Goal: Transaction & Acquisition: Purchase product/service

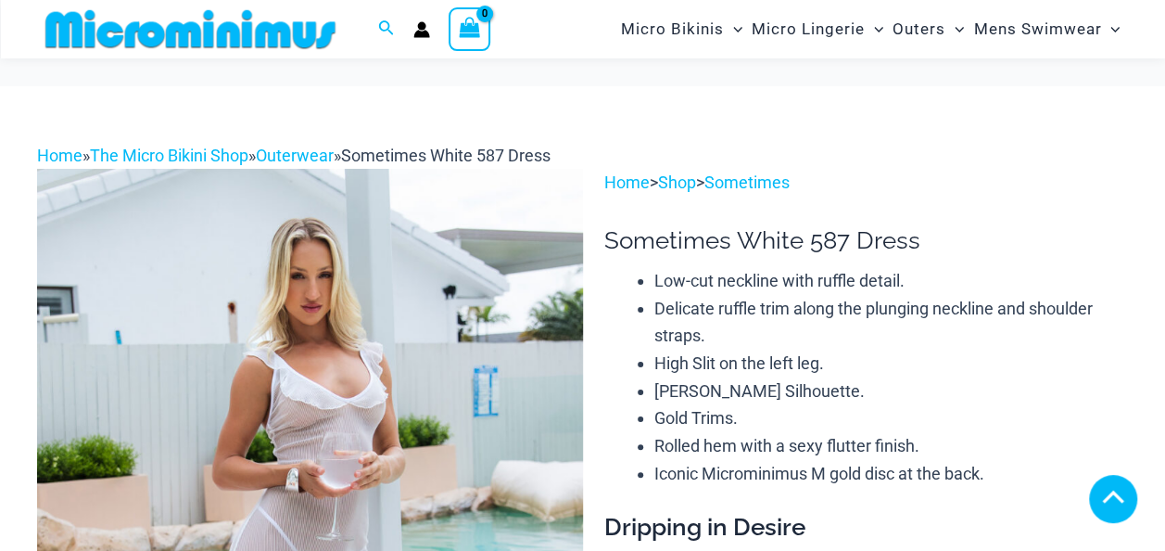
scroll to position [1668, 0]
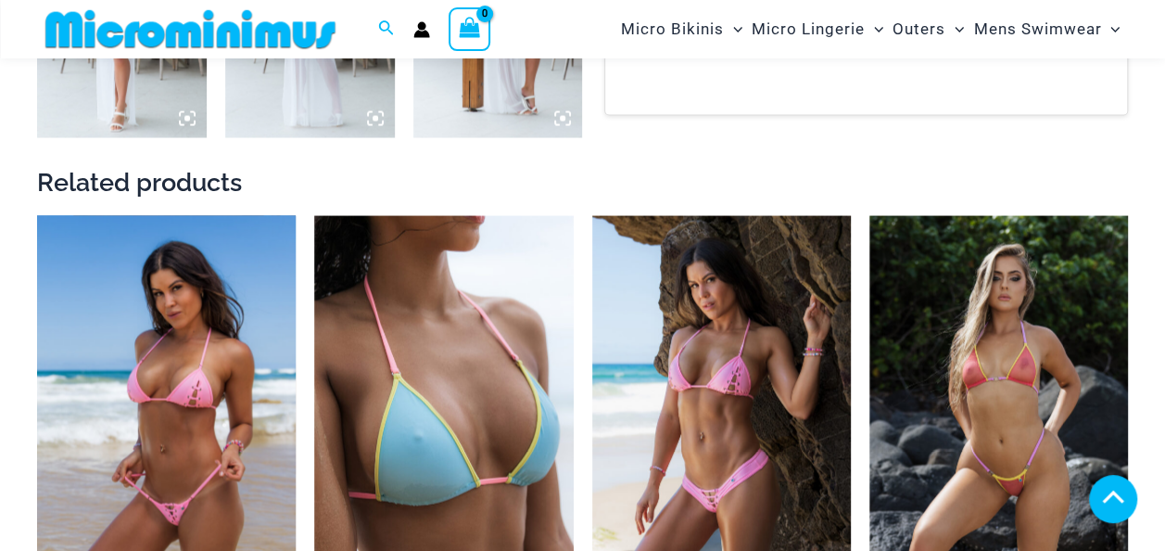
click at [188, 377] on img at bounding box center [166, 409] width 259 height 388
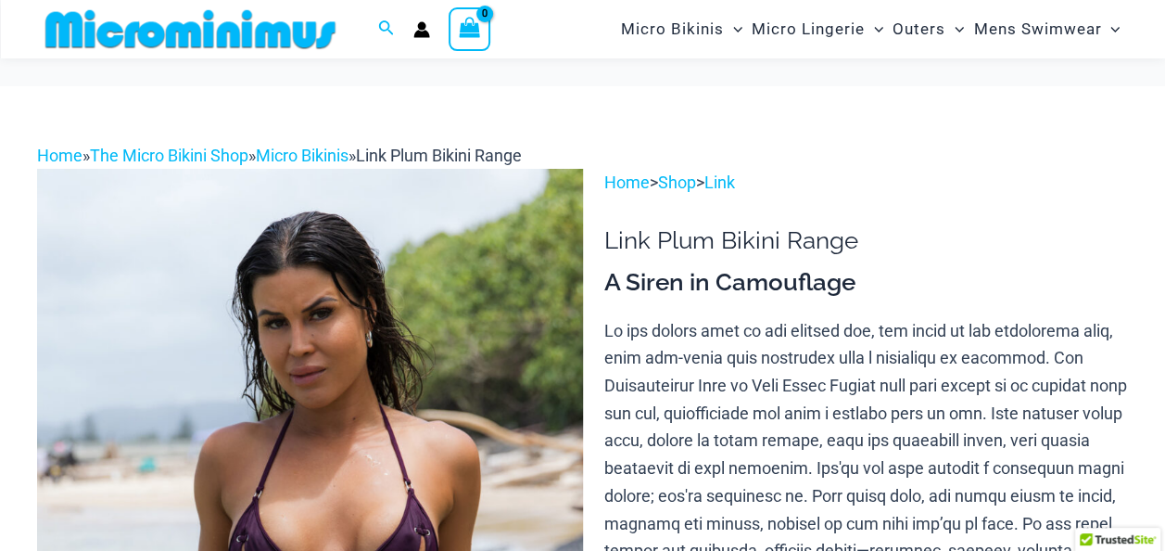
scroll to position [447, 0]
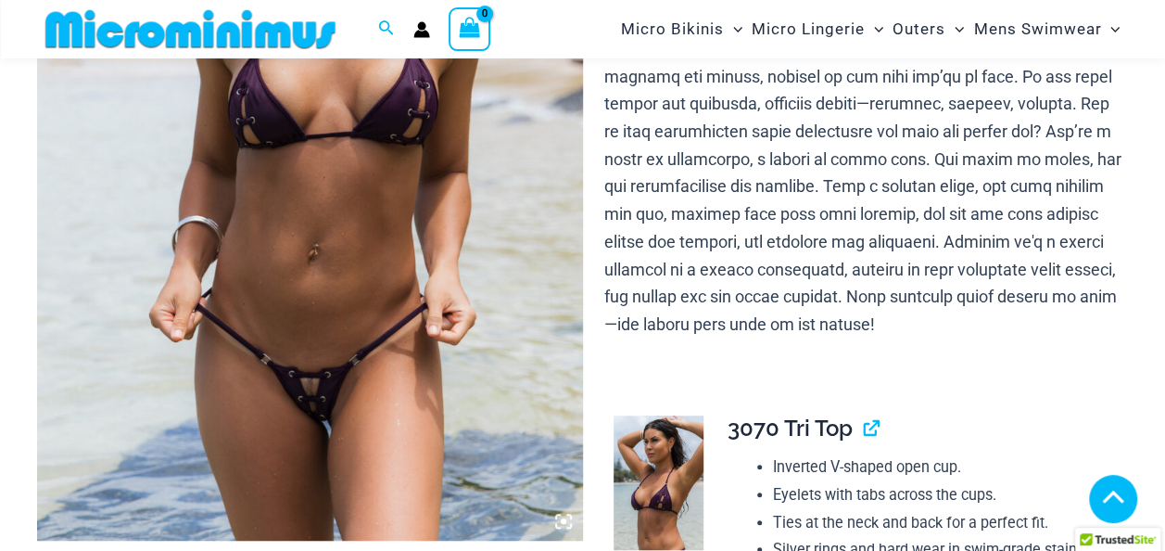
click at [295, 203] on img at bounding box center [310, 131] width 546 height 818
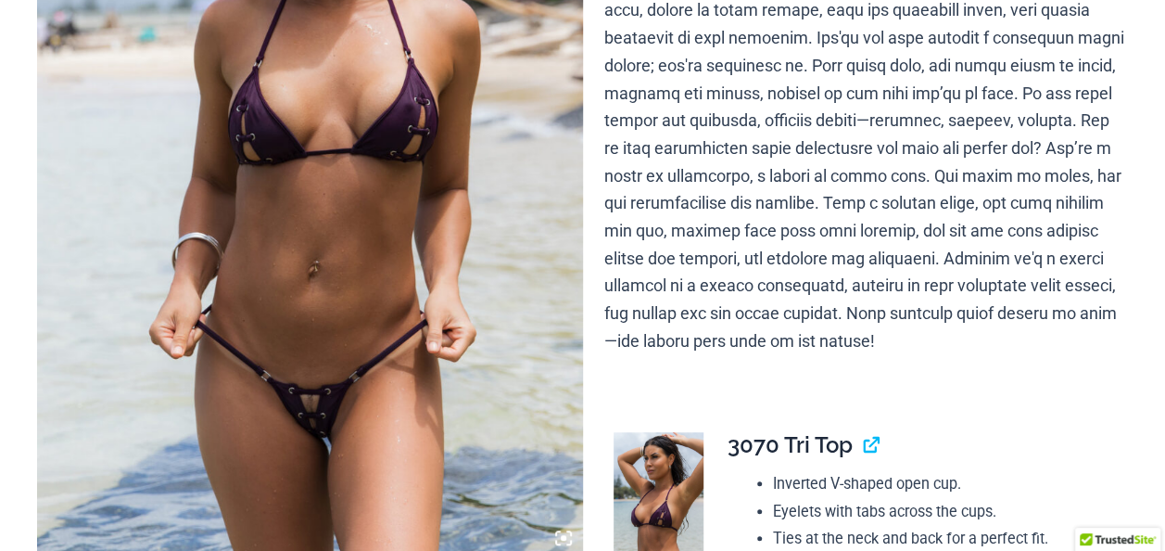
scroll to position [0, 0]
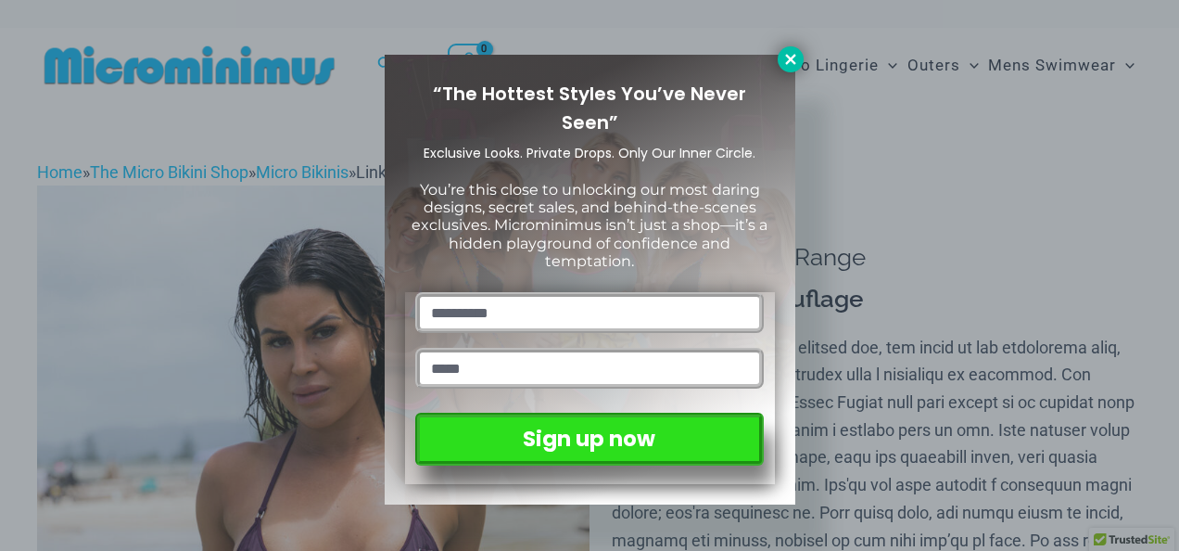
click at [791, 57] on icon at bounding box center [790, 59] width 17 height 17
